Goal: Find specific page/section: Find specific page/section

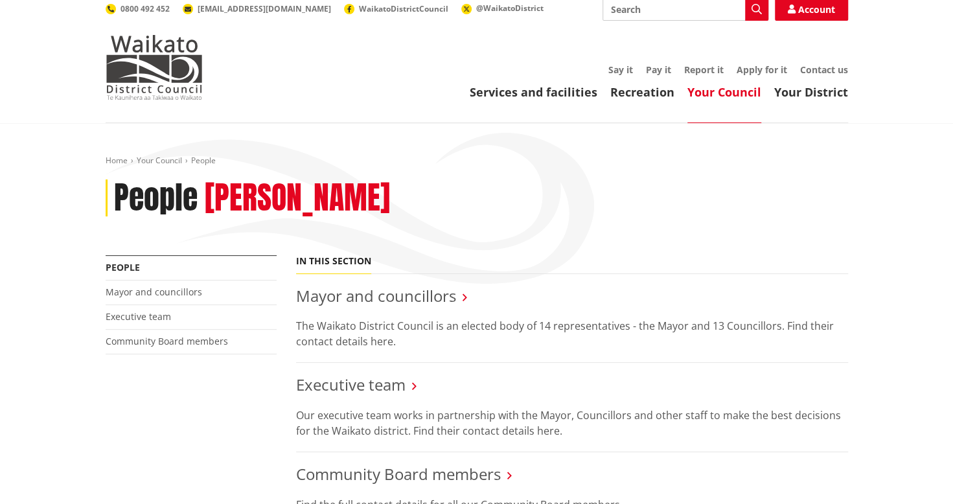
scroll to position [6, 0]
click at [327, 389] on link "Executive team" at bounding box center [351, 385] width 110 height 21
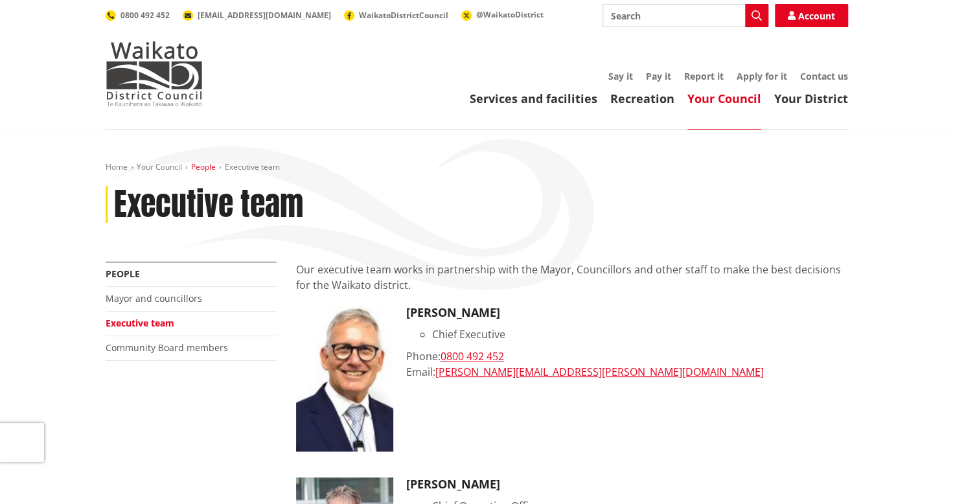
click at [197, 169] on link "People" at bounding box center [203, 166] width 25 height 11
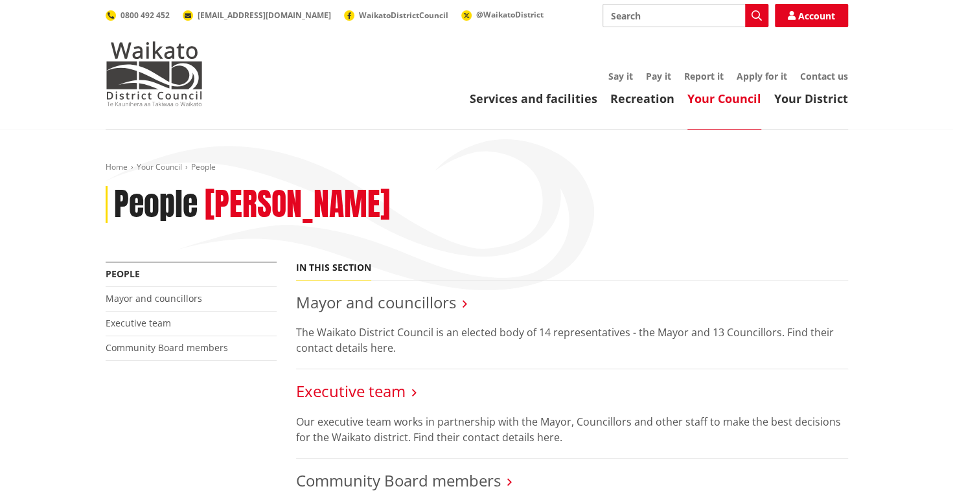
click at [363, 386] on link "Executive team" at bounding box center [351, 390] width 110 height 21
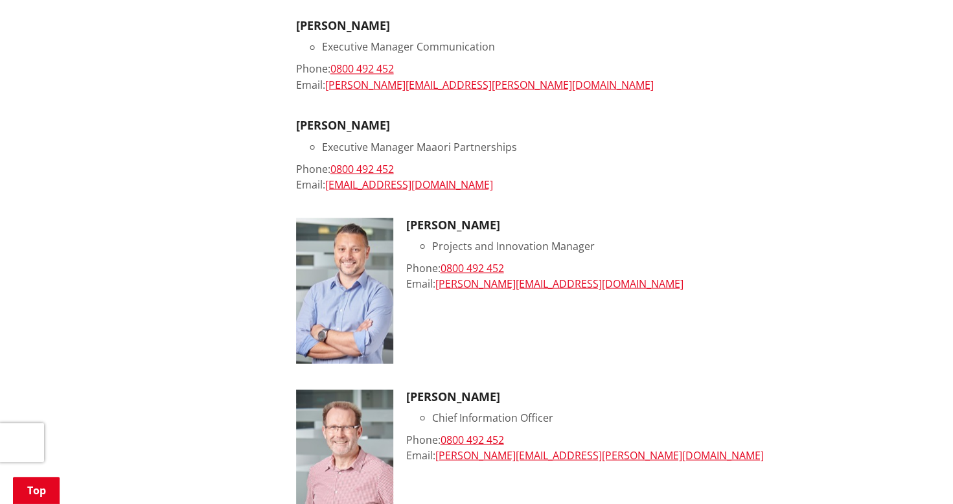
scroll to position [1352, 0]
